Goal: Task Accomplishment & Management: Use online tool/utility

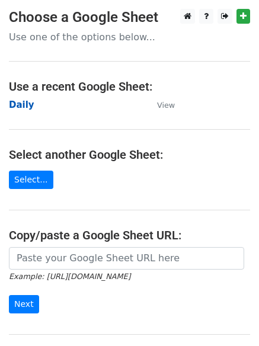
click at [26, 105] on strong "Daily" at bounding box center [21, 104] width 25 height 11
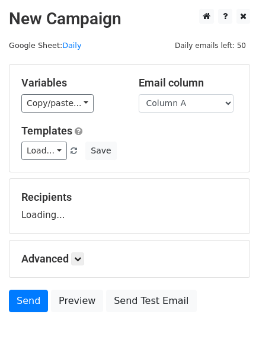
scroll to position [67, 0]
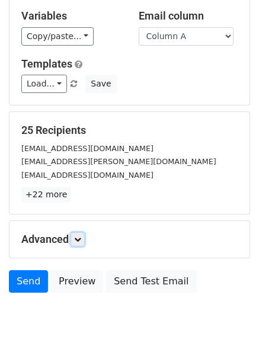
drag, startPoint x: 83, startPoint y: 241, endPoint x: 100, endPoint y: 236, distance: 17.8
click at [81, 241] on icon at bounding box center [77, 239] width 7 height 7
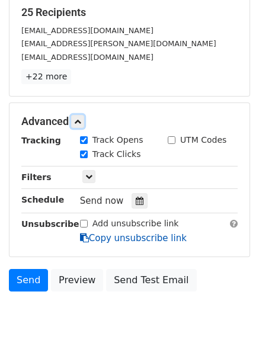
scroll to position [208, 0]
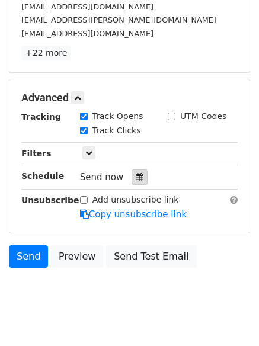
click at [134, 184] on div at bounding box center [139, 176] width 16 height 15
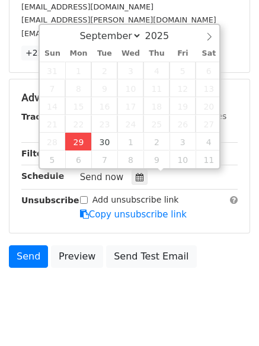
type input "2025-09-29 13:09"
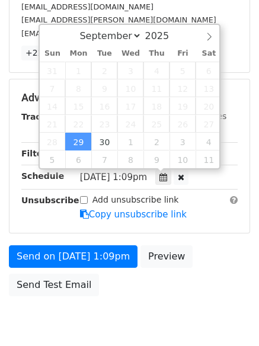
type input "01"
type input "09"
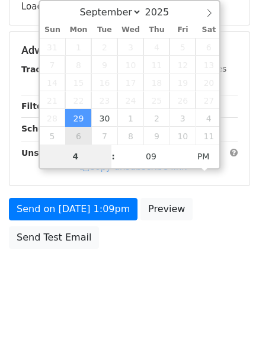
type input "4"
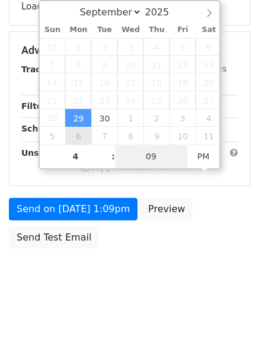
type input "2025-09-29 16:09"
type input "04"
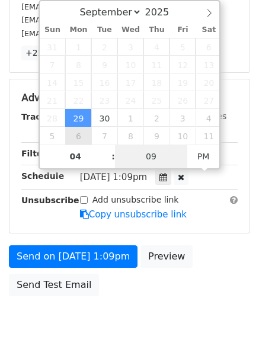
type input "1"
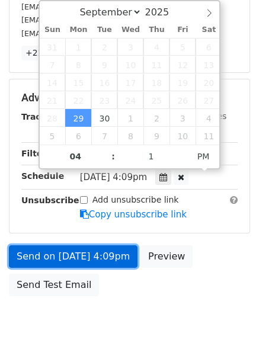
type input "2025-09-29 16:01"
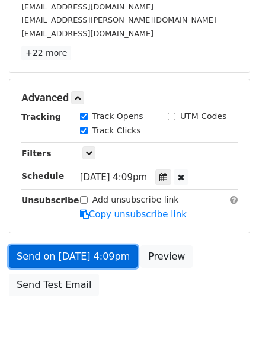
click at [79, 248] on link "Send on Sep 29 at 4:09pm" at bounding box center [73, 256] width 128 height 23
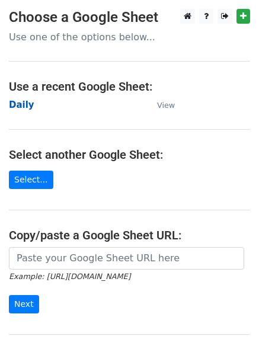
click at [29, 104] on strong "Daily" at bounding box center [21, 104] width 25 height 11
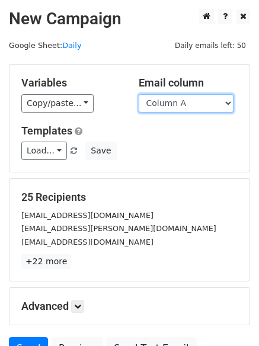
click at [178, 107] on select "Column A Column B Column C Column D Column E Column F" at bounding box center [186, 103] width 95 height 18
select select "Column B"
click at [139, 94] on select "Column A Column B Column C Column D Column E Column F" at bounding box center [186, 103] width 95 height 18
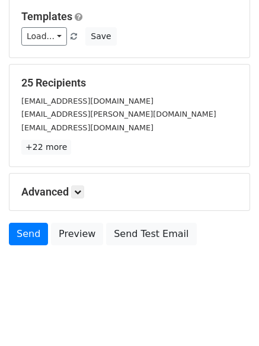
click at [73, 181] on div "Advanced Tracking Track Opens UTM Codes Track Clicks Filters Only include sprea…" at bounding box center [129, 191] width 240 height 37
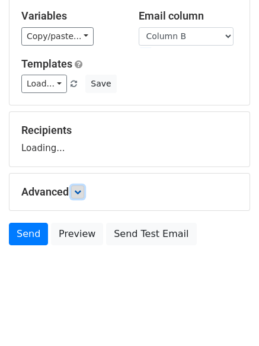
click at [77, 193] on icon at bounding box center [77, 191] width 7 height 7
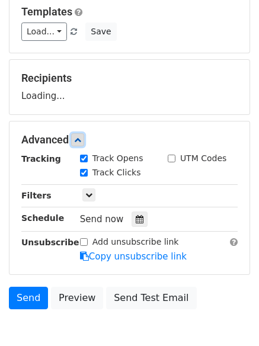
scroll to position [175, 0]
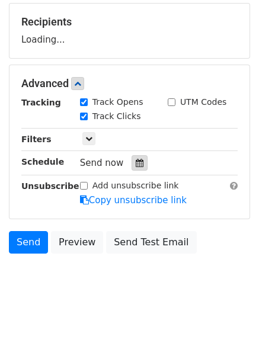
click at [132, 123] on label "Track Clicks" at bounding box center [116, 116] width 49 height 12
click at [88, 120] on input "Track Clicks" at bounding box center [84, 117] width 8 height 8
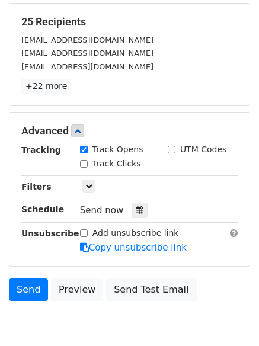
click at [89, 158] on div "Track Clicks" at bounding box center [110, 164] width 61 height 12
click at [97, 168] on label "Track Clicks" at bounding box center [116, 164] width 49 height 12
click at [88, 168] on input "Track Clicks" at bounding box center [84, 164] width 8 height 8
checkbox input "true"
click at [131, 208] on div at bounding box center [139, 210] width 16 height 15
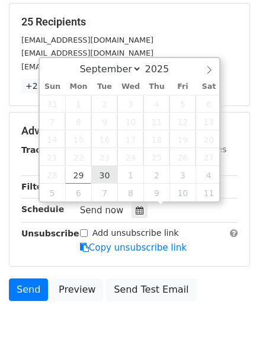
type input "2025-09-30 12:00"
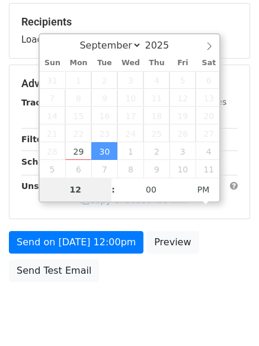
type input "5"
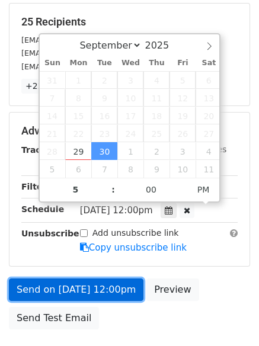
type input "2025-09-30 17:00"
click at [92, 279] on link "Send on Sep 30 at 12:00pm" at bounding box center [76, 289] width 134 height 23
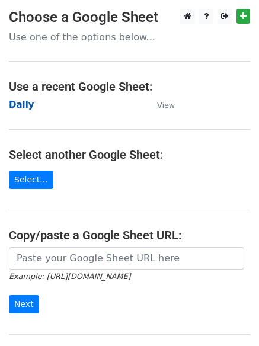
click at [25, 102] on strong "Daily" at bounding box center [21, 104] width 25 height 11
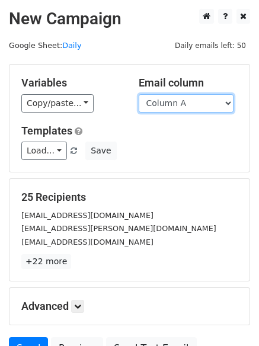
click at [171, 106] on select "Column A Column B Column C Column D Column E Column F" at bounding box center [186, 103] width 95 height 18
select select "Column C"
click at [139, 94] on select "Column A Column B Column C Column D Column E Column F" at bounding box center [186, 103] width 95 height 18
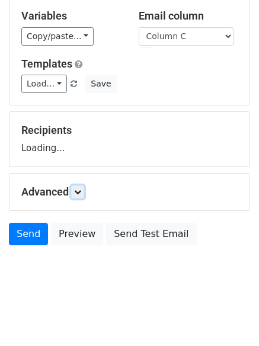
drag, startPoint x: 82, startPoint y: 194, endPoint x: 84, endPoint y: 200, distance: 6.4
click at [81, 194] on icon at bounding box center [77, 191] width 7 height 7
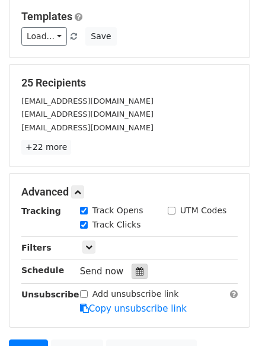
click at [131, 275] on div at bounding box center [139, 270] width 16 height 15
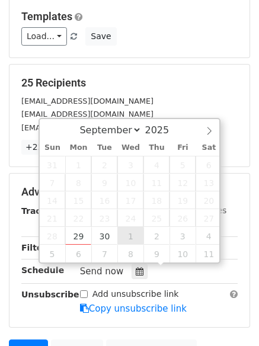
type input "2025-10-01 12:00"
select select "9"
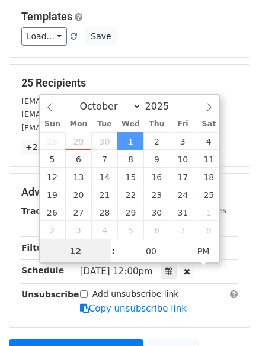
scroll to position [1, 0]
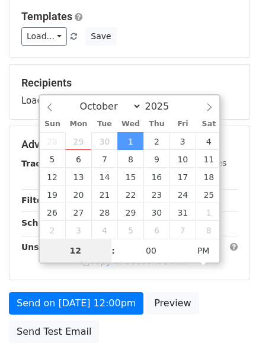
type input "6"
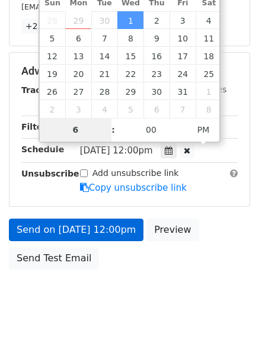
scroll to position [259, 0]
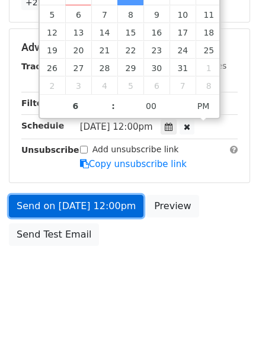
type input "2025-10-01 18:00"
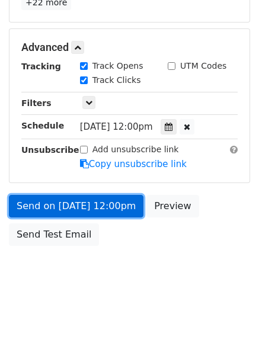
click at [107, 207] on link "Send on Oct 1 at 12:00pm" at bounding box center [76, 206] width 134 height 23
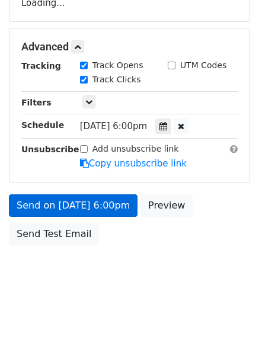
scroll to position [211, 0]
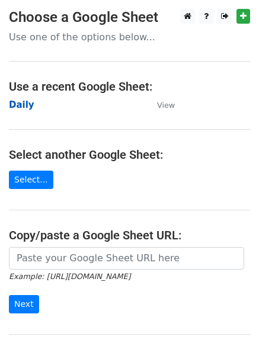
click at [25, 105] on strong "Daily" at bounding box center [21, 104] width 25 height 11
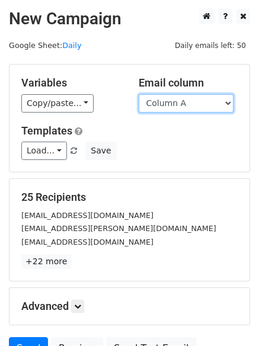
drag, startPoint x: 0, startPoint y: 0, endPoint x: 168, endPoint y: 105, distance: 198.5
click at [168, 105] on select "Column A Column B Column C Column D Column E Column F" at bounding box center [186, 103] width 95 height 18
select select "Column D"
click at [139, 94] on select "Column A Column B Column C Column D Column E Column F" at bounding box center [186, 103] width 95 height 18
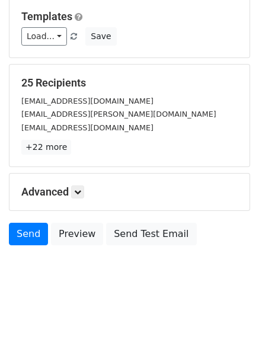
click at [82, 184] on div "Advanced Tracking Track Opens UTM Codes Track Clicks Filters Only include sprea…" at bounding box center [129, 191] width 240 height 37
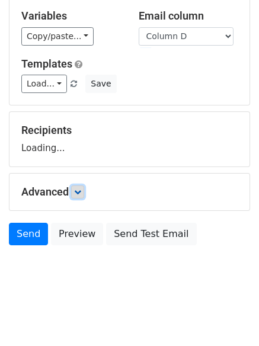
click at [81, 197] on link at bounding box center [77, 191] width 13 height 13
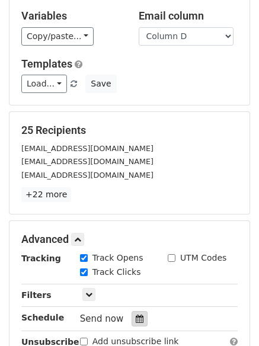
click at [137, 322] on icon at bounding box center [140, 318] width 8 height 8
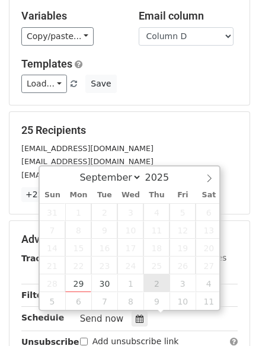
type input "2025-10-02 12:00"
select select "9"
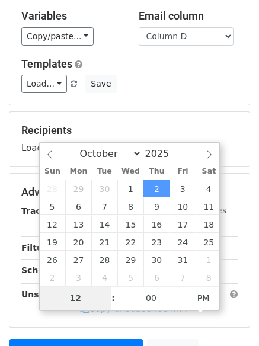
type input "7"
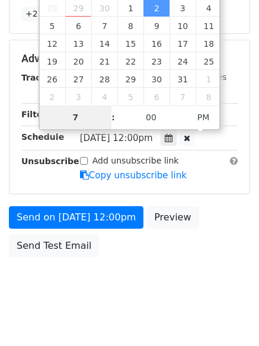
scroll to position [259, 0]
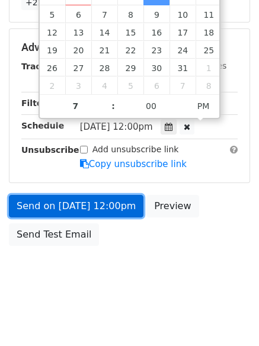
type input "2025-10-02 19:00"
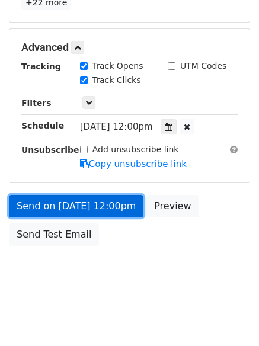
click at [80, 204] on link "Send on Oct 2 at 12:00pm" at bounding box center [76, 206] width 134 height 23
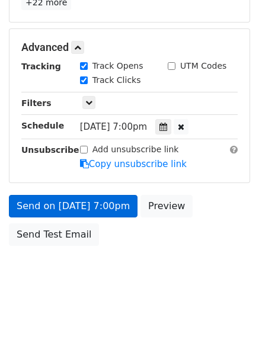
scroll to position [211, 0]
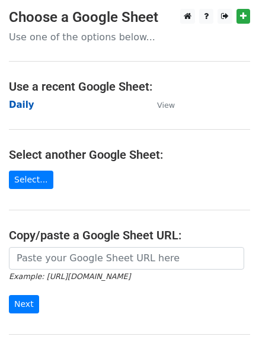
click at [24, 101] on strong "Daily" at bounding box center [21, 104] width 25 height 11
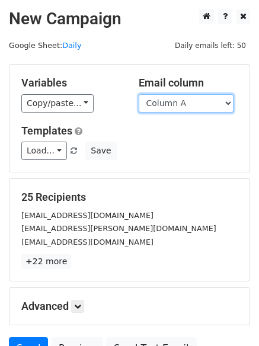
drag, startPoint x: 0, startPoint y: 0, endPoint x: 172, endPoint y: 106, distance: 202.3
click at [172, 106] on select "Column A Column B Column C Column D Column E Column F" at bounding box center [186, 103] width 95 height 18
select select "Column E"
click at [139, 94] on select "Column A Column B Column C Column D Column E Column F" at bounding box center [186, 103] width 95 height 18
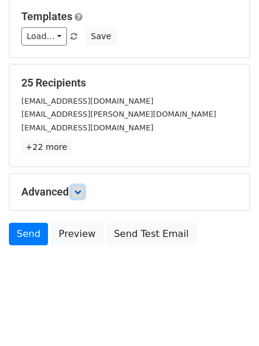
click at [77, 191] on icon at bounding box center [77, 191] width 7 height 7
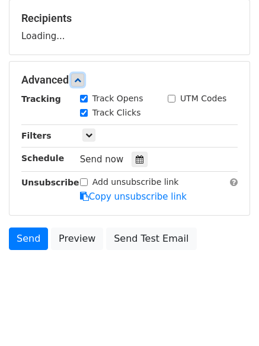
scroll to position [180, 0]
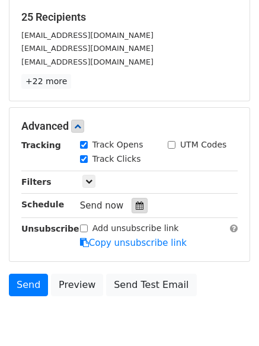
click at [136, 205] on icon at bounding box center [140, 205] width 8 height 8
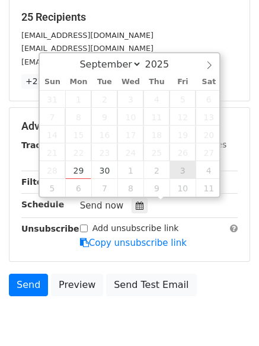
type input "2025-10-03 12:00"
select select "9"
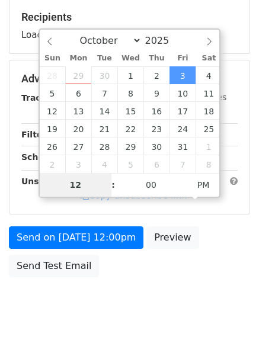
type input "8"
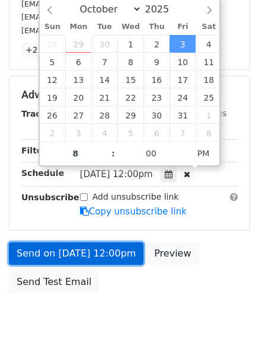
type input "2025-10-03 20:00"
click at [65, 250] on link "Send on Oct 3 at 12:00pm" at bounding box center [76, 253] width 134 height 23
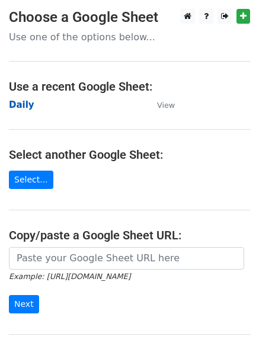
click at [21, 100] on strong "Daily" at bounding box center [21, 104] width 25 height 11
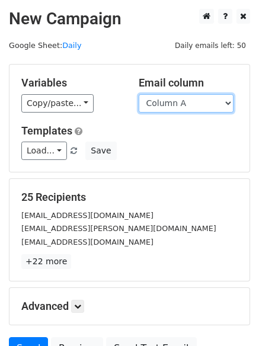
click at [203, 111] on select "Column A Column B Column C Column D Column E Column F" at bounding box center [186, 103] width 95 height 18
select select "Column F"
click at [139, 94] on select "Column A Column B Column C Column D Column E Column F" at bounding box center [186, 103] width 95 height 18
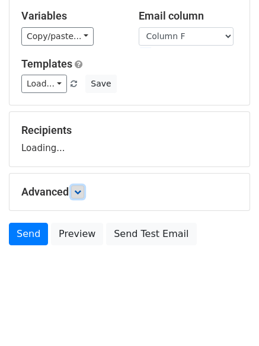
click at [75, 194] on link at bounding box center [77, 191] width 13 height 13
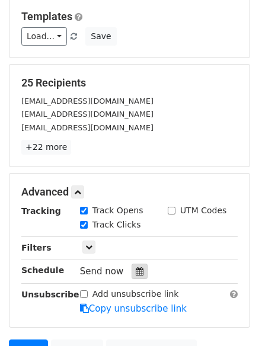
click at [134, 266] on div at bounding box center [139, 270] width 16 height 15
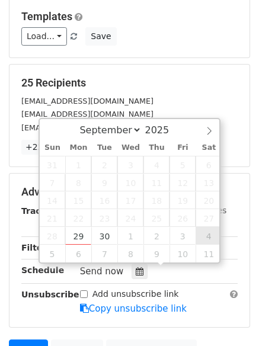
type input "[DATE] 12:00"
select select "9"
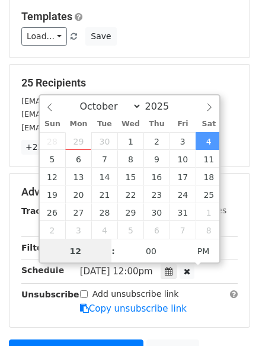
scroll to position [1, 0]
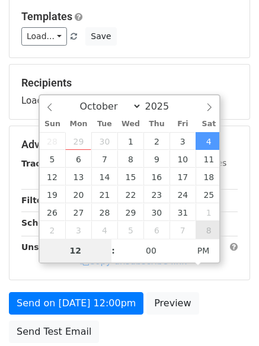
type input "9"
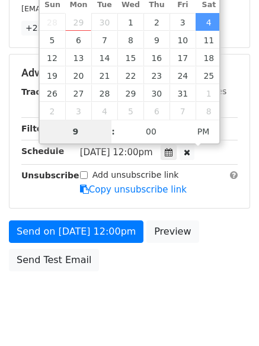
scroll to position [259, 0]
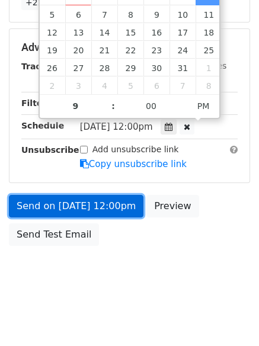
type input "[DATE] 21:00"
click at [96, 207] on link "Send on [DATE] 12:00pm" at bounding box center [76, 206] width 134 height 23
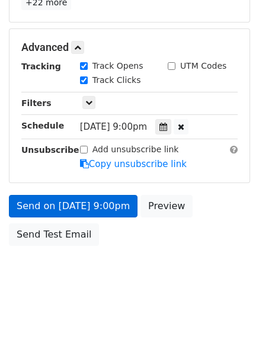
scroll to position [211, 0]
